Goal: Task Accomplishment & Management: Manage account settings

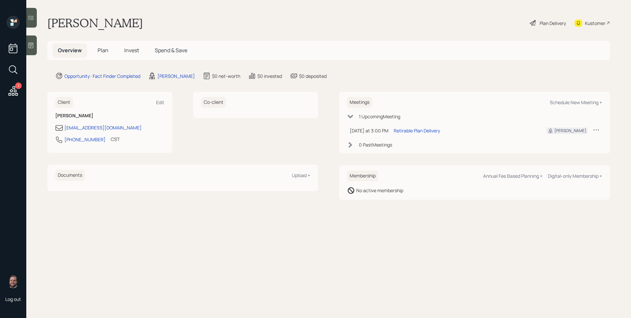
click at [599, 132] on icon at bounding box center [596, 130] width 7 height 7
click at [578, 141] on div "Reschedule" at bounding box center [575, 142] width 47 height 6
click at [19, 90] on icon at bounding box center [13, 91] width 12 height 12
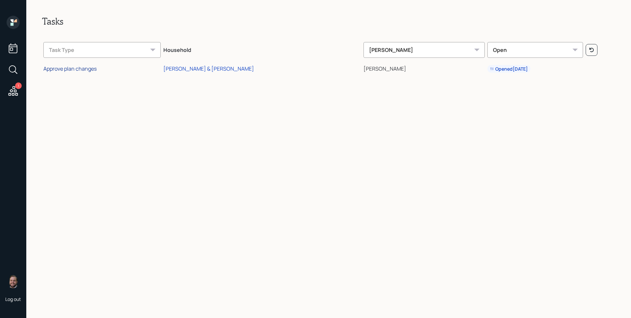
click at [97, 69] on div "Approve plan changes" at bounding box center [69, 68] width 53 height 7
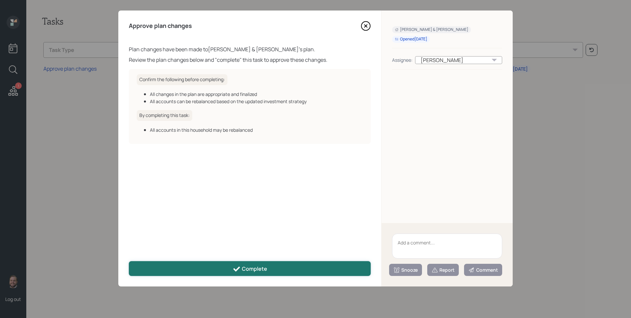
click at [289, 272] on button "Complete" at bounding box center [250, 268] width 242 height 15
